Goal: Task Accomplishment & Management: Complete application form

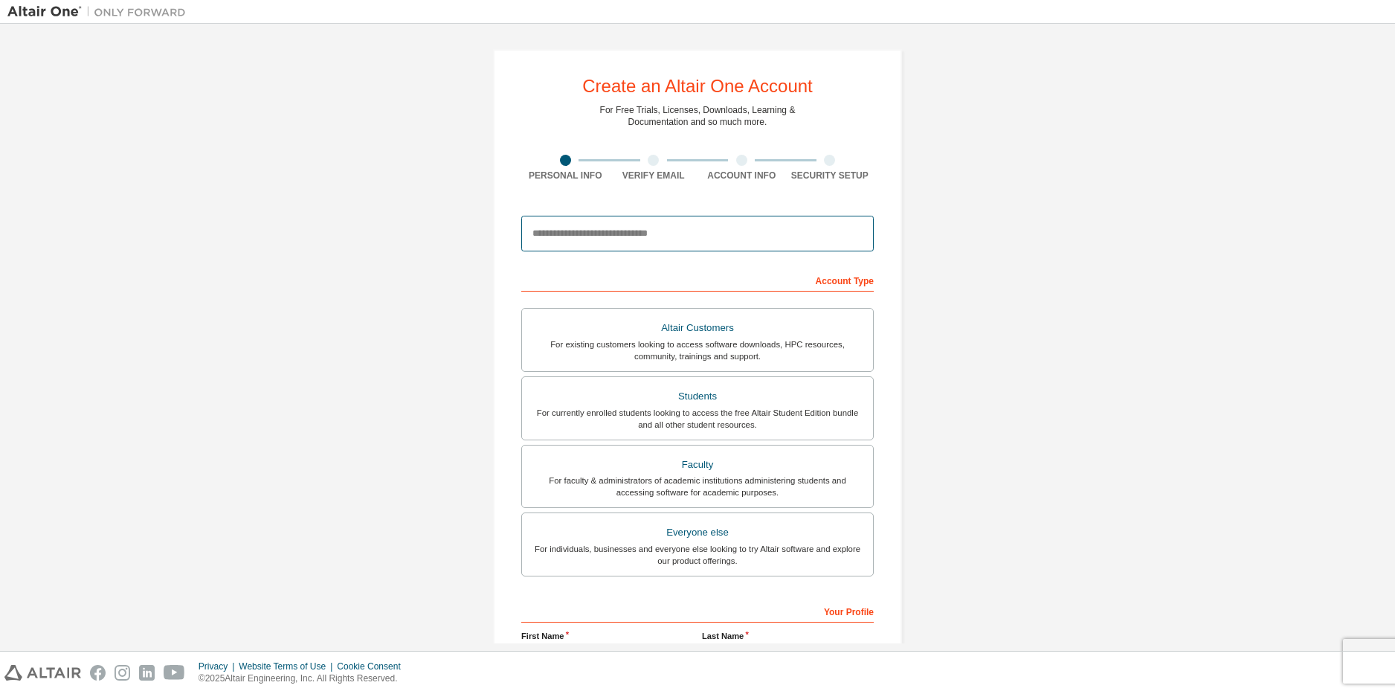
click at [664, 234] on input "email" at bounding box center [697, 234] width 353 height 36
click at [606, 238] on input "email" at bounding box center [697, 234] width 353 height 36
click at [597, 239] on input "email" at bounding box center [697, 234] width 353 height 36
click at [591, 240] on input "email" at bounding box center [697, 234] width 353 height 36
type input "**********"
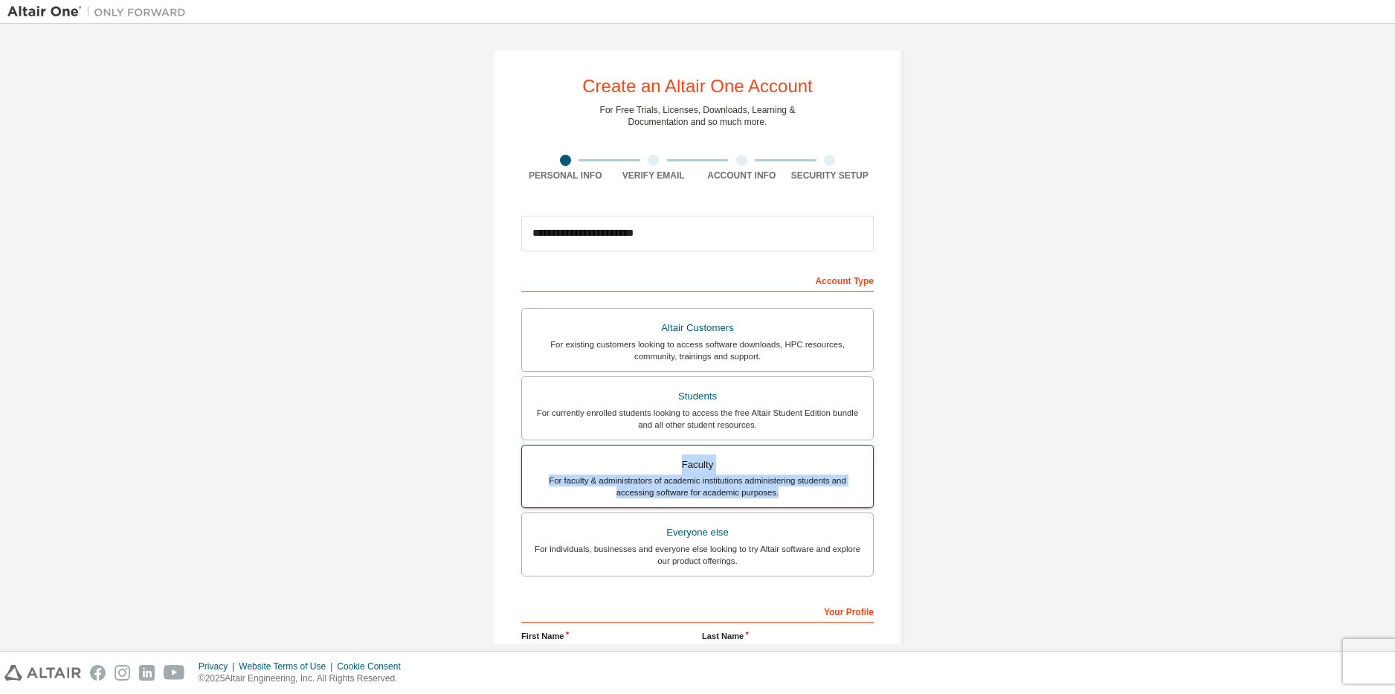
drag, startPoint x: 789, startPoint y: 497, endPoint x: 544, endPoint y: 468, distance: 246.4
click at [544, 468] on label "Faculty For faculty & administrators of academic institutions administering stu…" at bounding box center [697, 477] width 353 height 64
copy label "Faculty For faculty & administrators of academic institutions administering stu…"
click at [957, 456] on div "**********" at bounding box center [697, 425] width 1381 height 788
drag, startPoint x: 787, startPoint y: 498, endPoint x: 588, endPoint y: 453, distance: 203.6
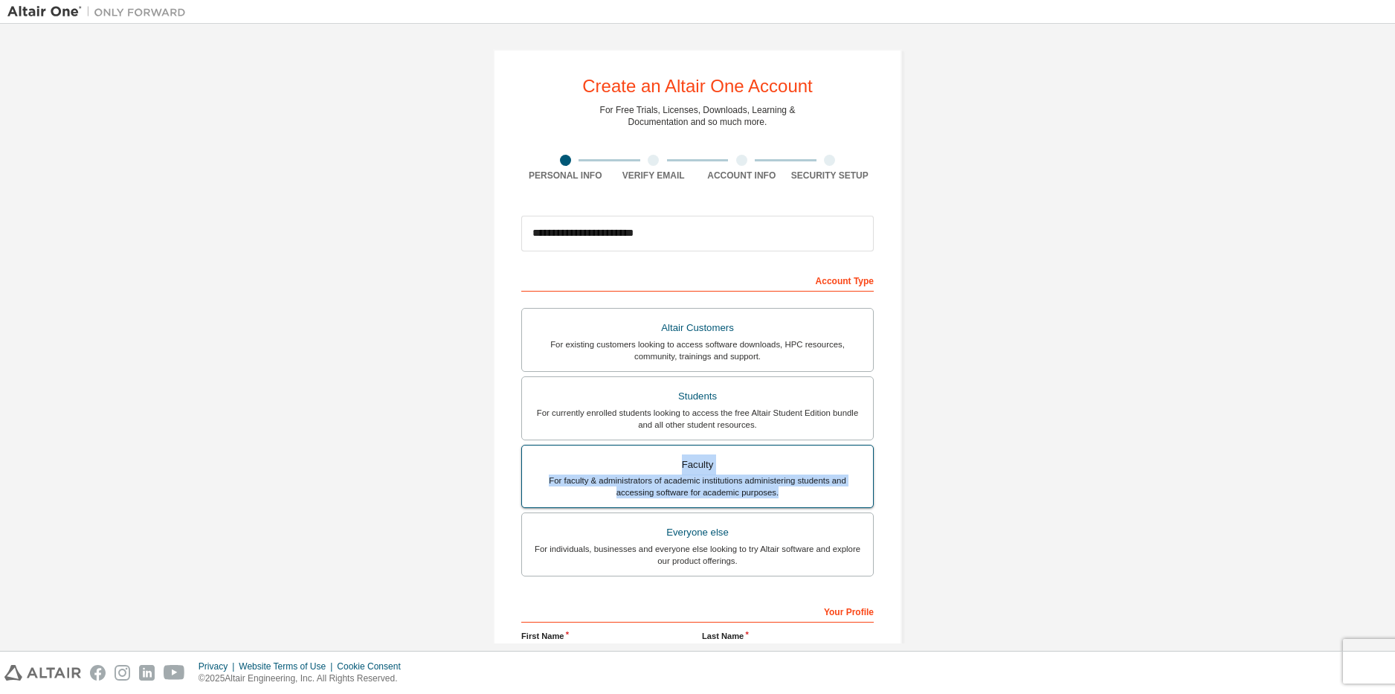
click at [592, 453] on label "Faculty For faculty & administrators of academic institutions administering stu…" at bounding box center [697, 477] width 353 height 64
click at [731, 398] on div "Students" at bounding box center [697, 396] width 333 height 21
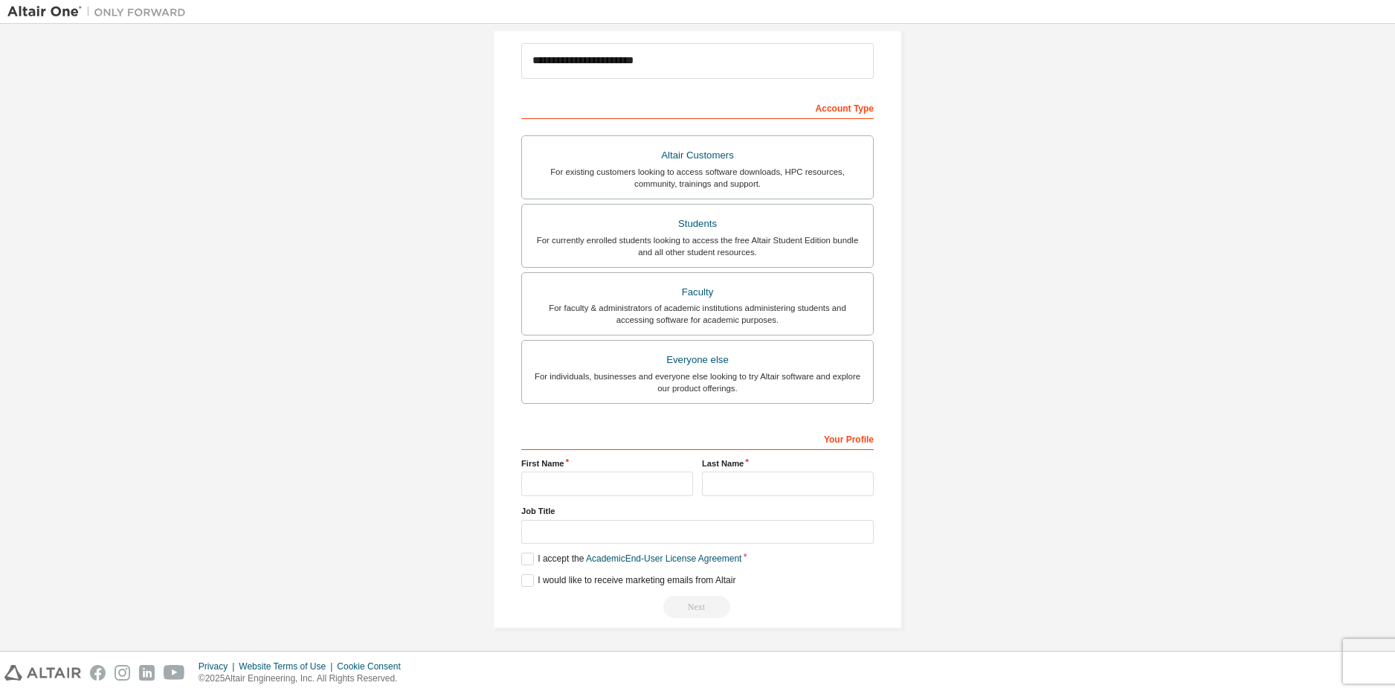
scroll to position [176, 0]
click at [607, 495] on div "**********" at bounding box center [697, 519] width 353 height 193
click at [605, 484] on input "text" at bounding box center [607, 481] width 172 height 25
type input "**********"
click at [754, 487] on input "text" at bounding box center [788, 481] width 172 height 25
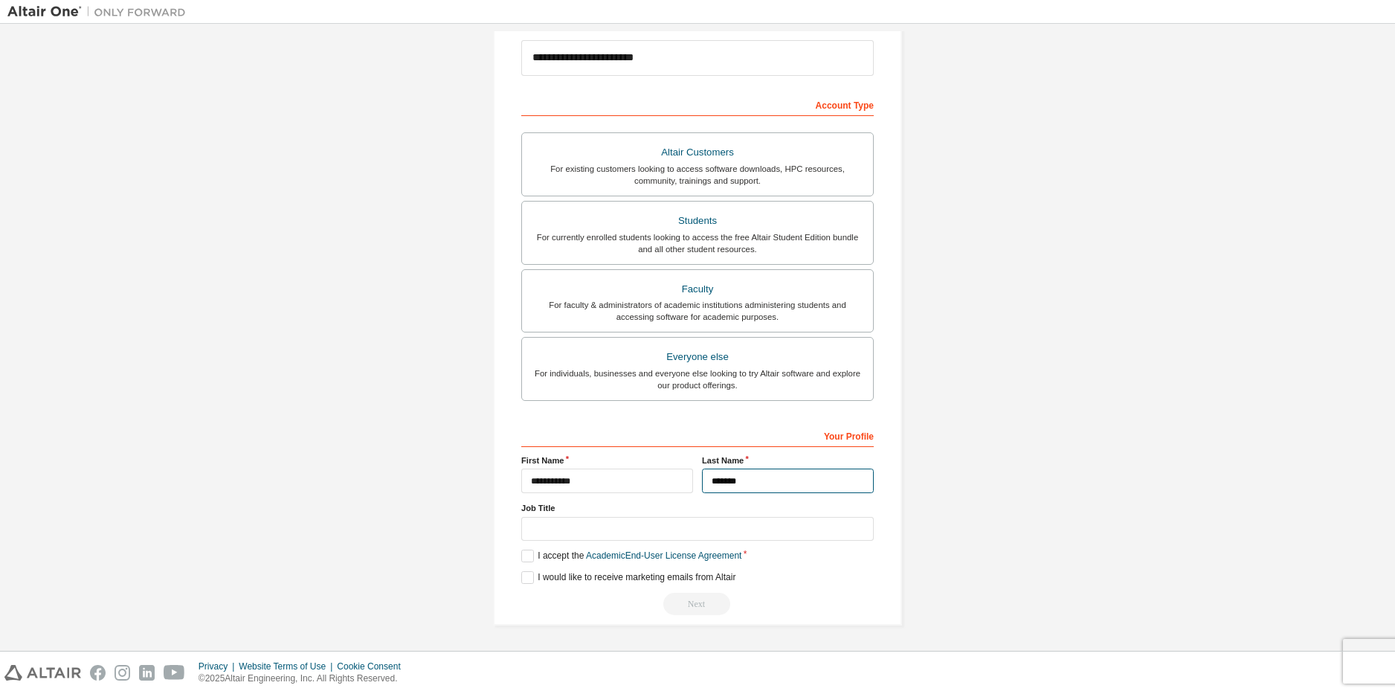
type input "*******"
click at [614, 537] on input "text" at bounding box center [697, 529] width 353 height 25
type input "*********"
click at [523, 552] on label "I accept the Academic End-User License Agreement" at bounding box center [631, 556] width 220 height 13
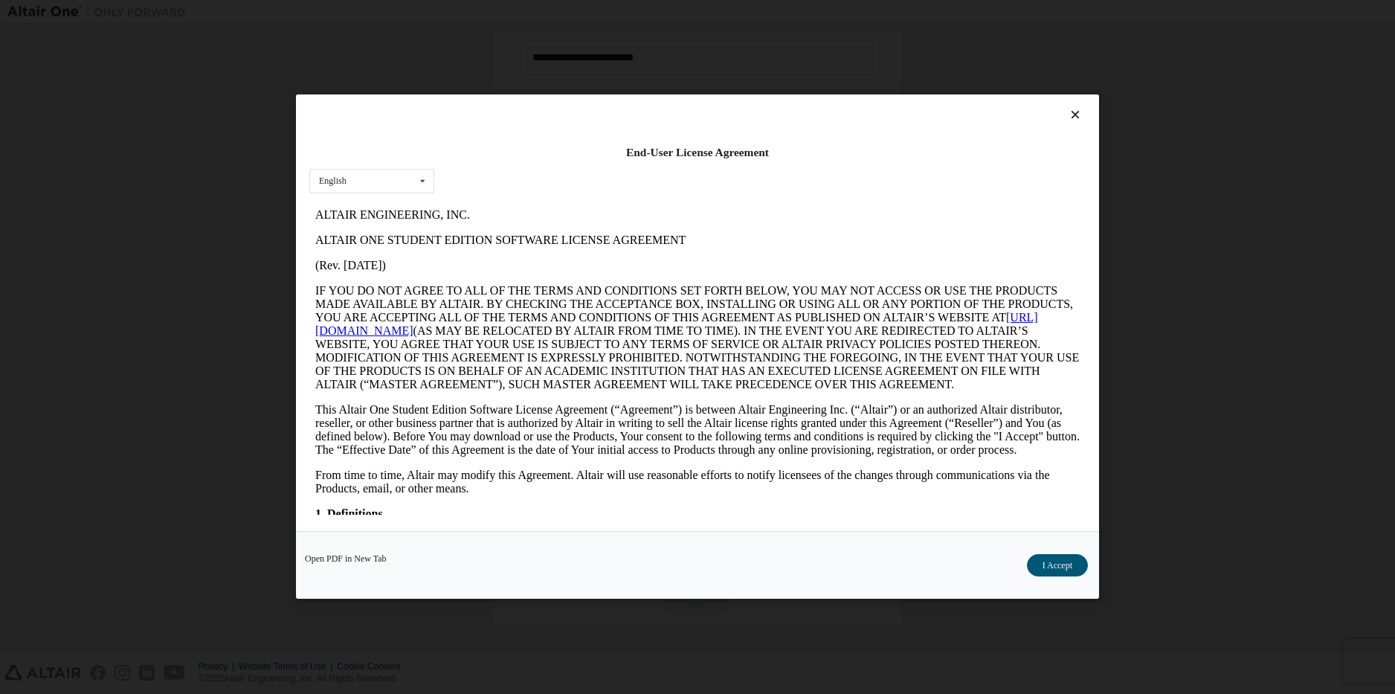
scroll to position [0, 0]
click at [396, 176] on div "English English" at bounding box center [371, 181] width 125 height 25
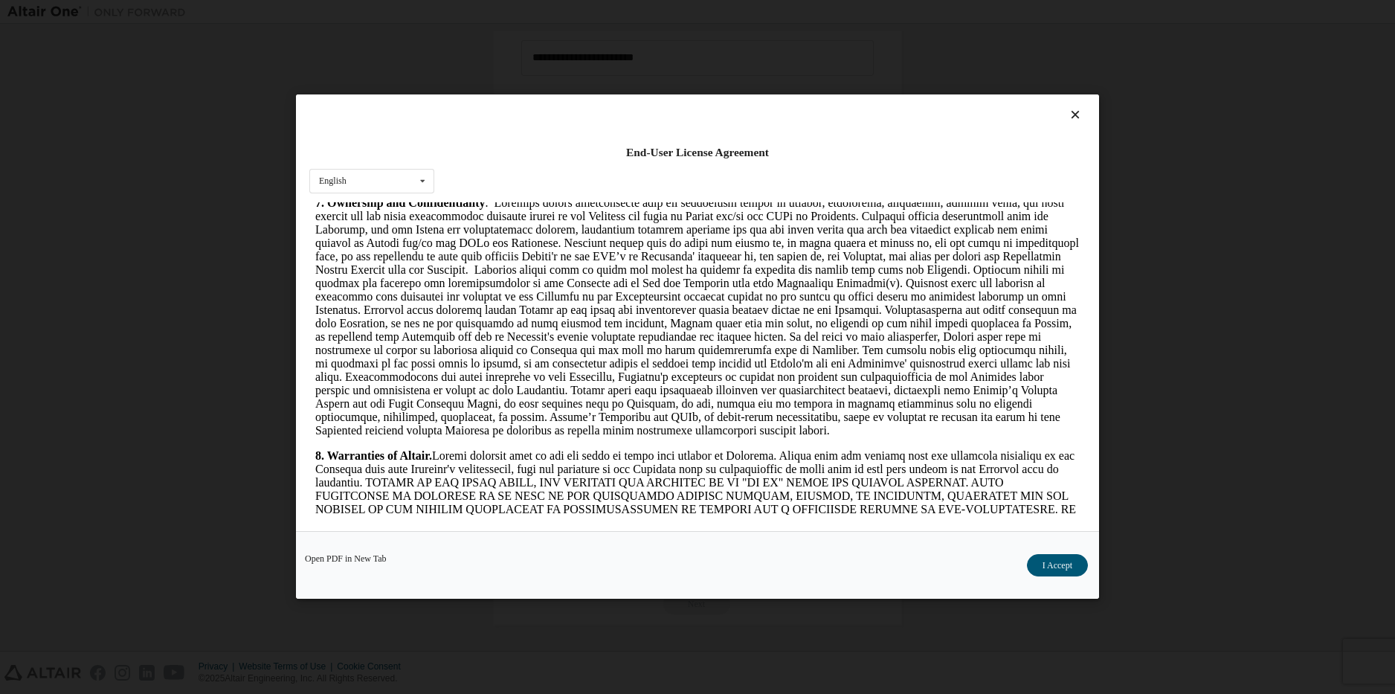
scroll to position [1421, 0]
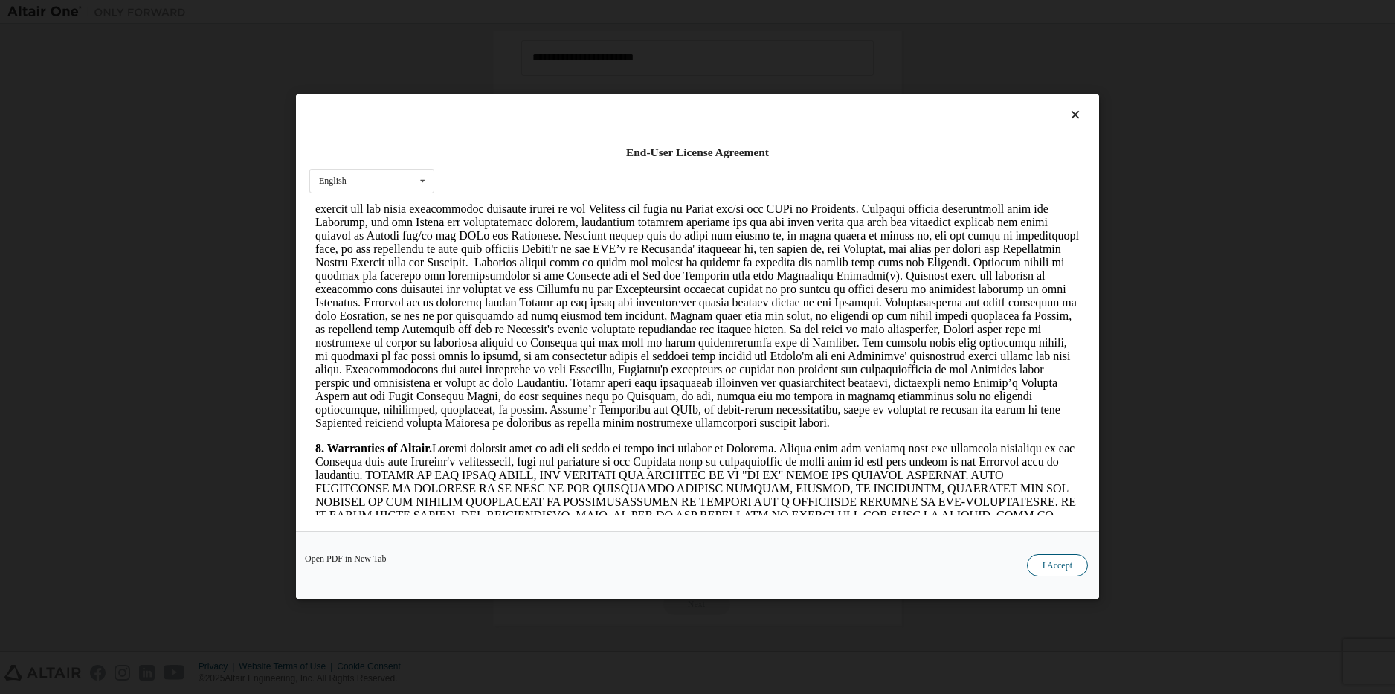
click at [1047, 562] on button "I Accept" at bounding box center [1057, 566] width 61 height 22
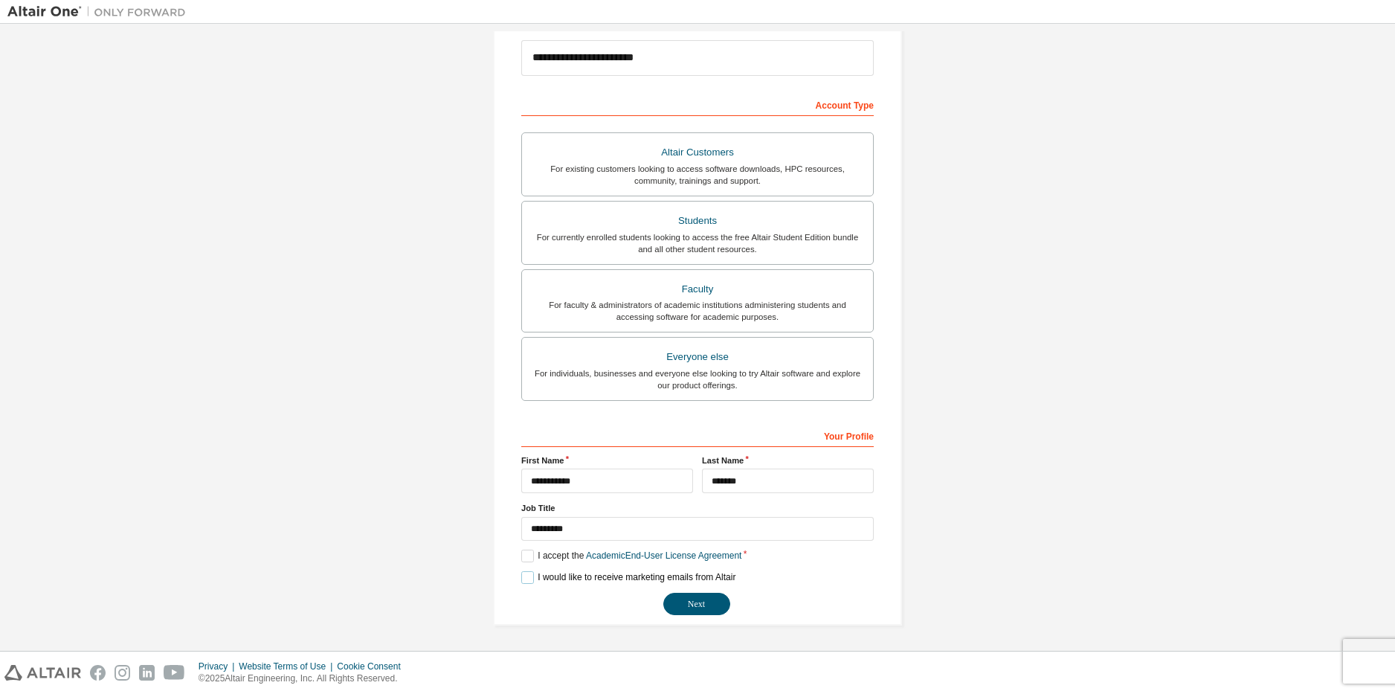
click at [556, 580] on label "I would like to receive marketing emails from Altair" at bounding box center [628, 577] width 214 height 13
click at [621, 575] on label "I would like to receive marketing emails from Altair" at bounding box center [628, 577] width 214 height 13
click at [635, 579] on label "I would like to receive marketing emails from Altair" at bounding box center [628, 577] width 214 height 13
click at [679, 601] on button "Next" at bounding box center [697, 604] width 67 height 22
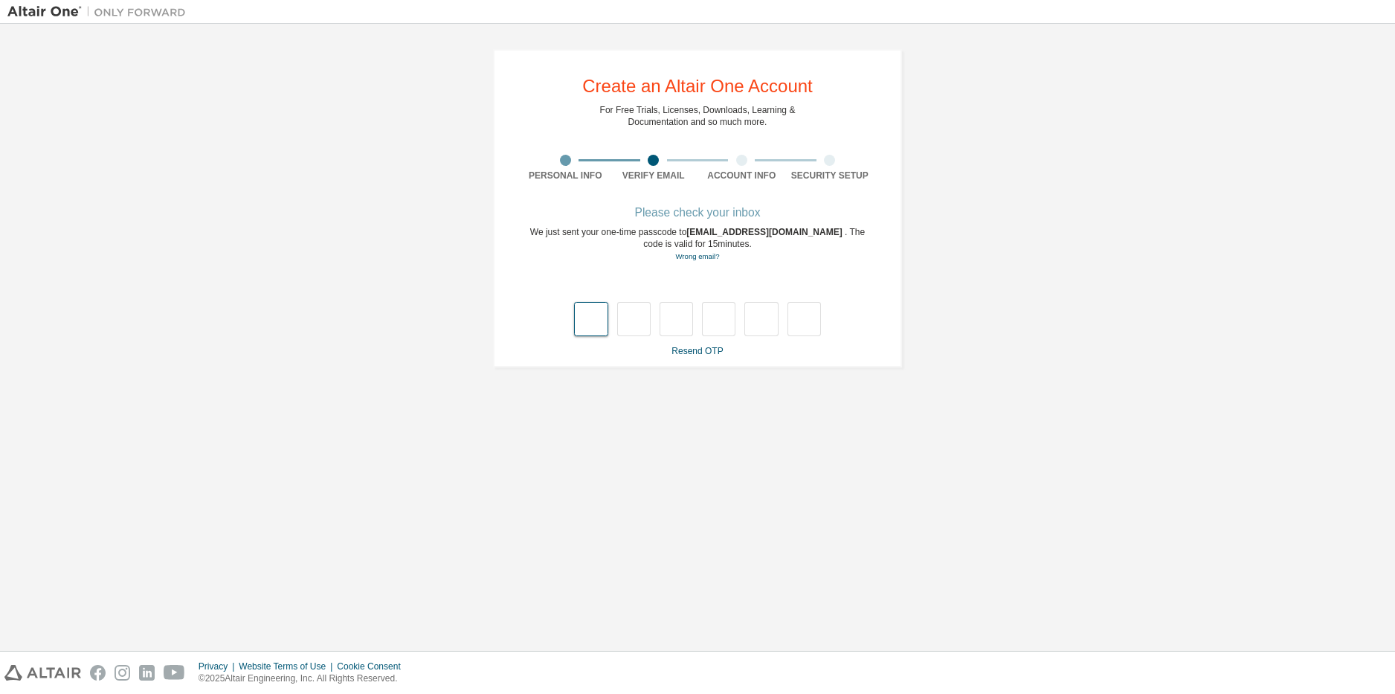
click at [594, 323] on input "text" at bounding box center [590, 319] width 33 height 34
type input "*"
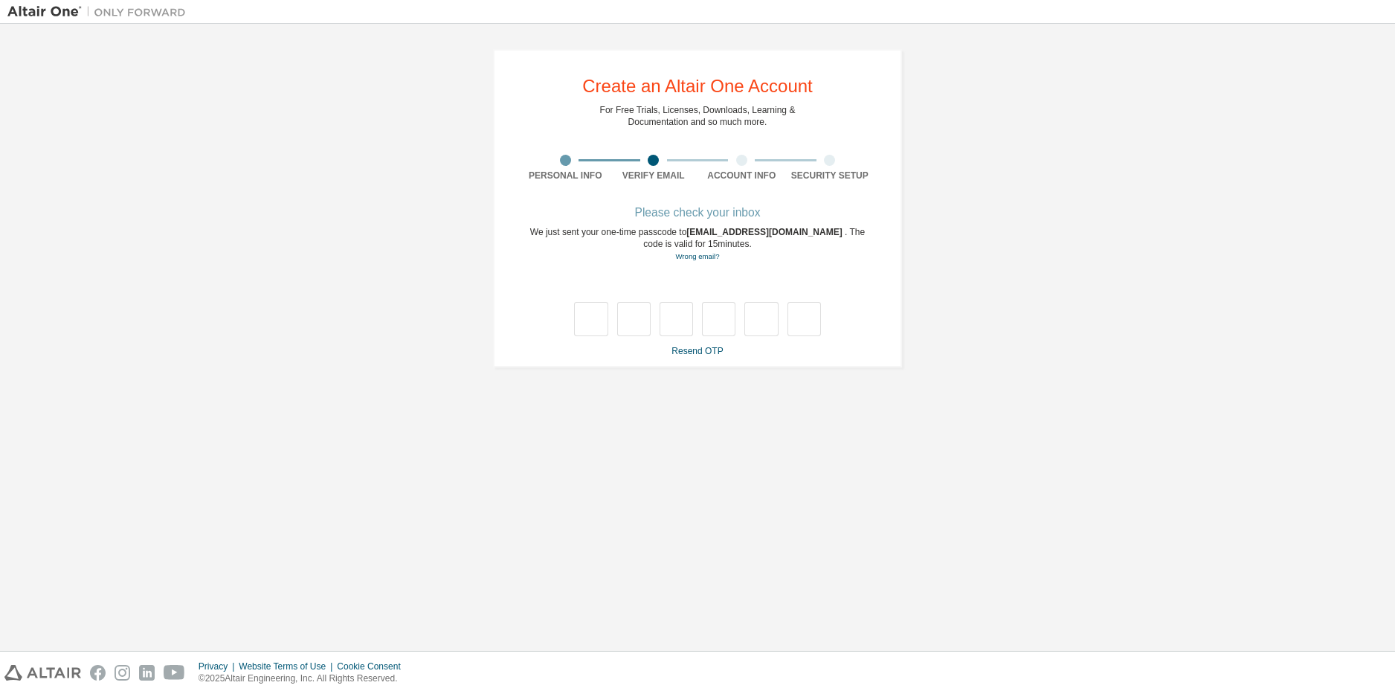
type input "*"
